Goal: Information Seeking & Learning: Learn about a topic

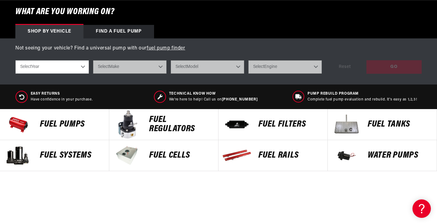
scroll to position [0, 243]
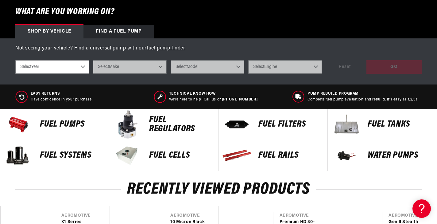
click at [59, 122] on p "Fuel Pumps" at bounding box center [71, 124] width 63 height 9
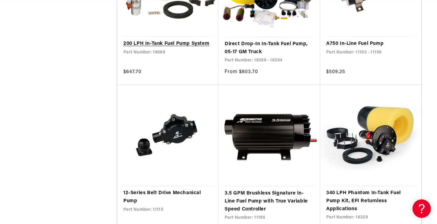
scroll to position [1032, 0]
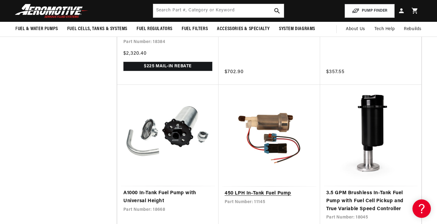
click at [270, 189] on link "450 LPH In-Tank Fuel Pump" at bounding box center [269, 193] width 89 height 8
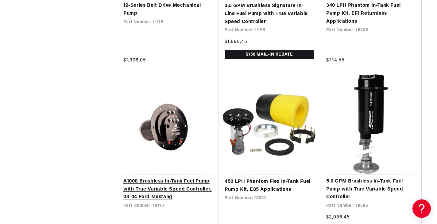
scroll to position [1219, 0]
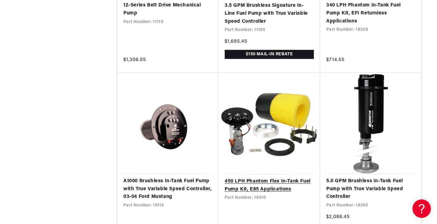
click at [292, 177] on link "450 LPH Phantom Flex In-Tank Fuel Pump Kit, E85 Applications" at bounding box center [269, 185] width 89 height 16
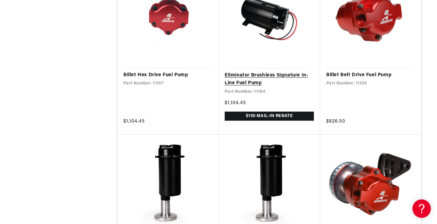
scroll to position [0, 0]
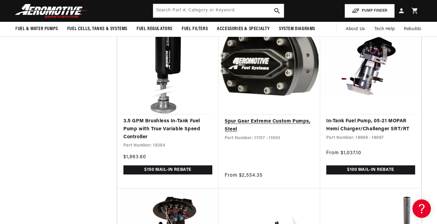
scroll to position [2961, 0]
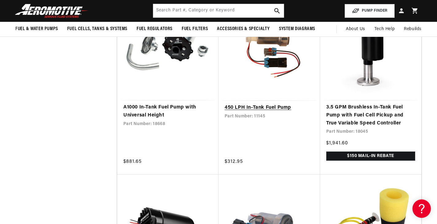
click at [256, 108] on link "450 LPH In-Tank Fuel Pump" at bounding box center [269, 108] width 89 height 8
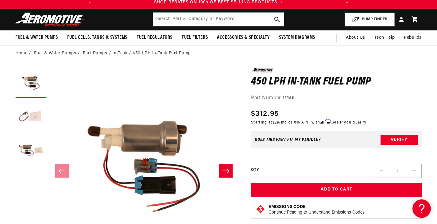
scroll to position [19, 0]
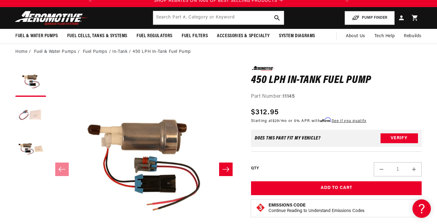
click at [224, 173] on button "Slide right" at bounding box center [226, 169] width 14 height 14
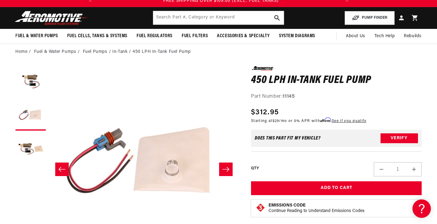
scroll to position [0, 0]
click at [226, 169] on icon "Slide right" at bounding box center [226, 169] width 7 height 5
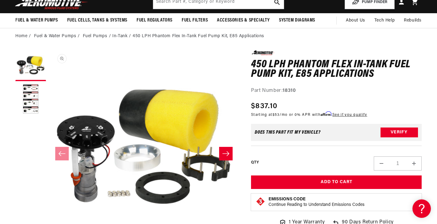
scroll to position [0, 243]
click at [225, 155] on icon "Slide right" at bounding box center [225, 153] width 7 height 6
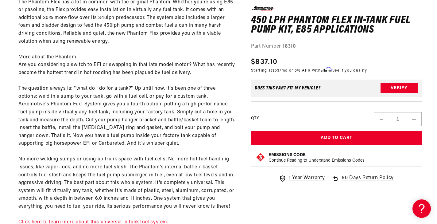
scroll to position [0, 0]
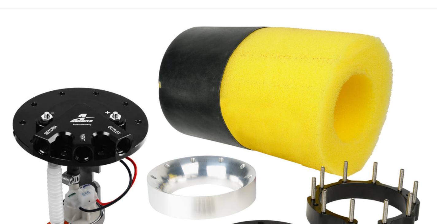
scroll to position [242, 0]
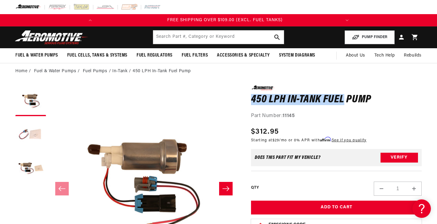
scroll to position [0, 243]
drag, startPoint x: 244, startPoint y: 96, endPoint x: 375, endPoint y: 97, distance: 130.5
copy h1 "450 LPH In-Tank Fuel Pump"
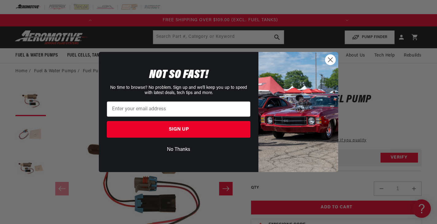
scroll to position [0, 0]
